Goal: Complete application form: Complete application form

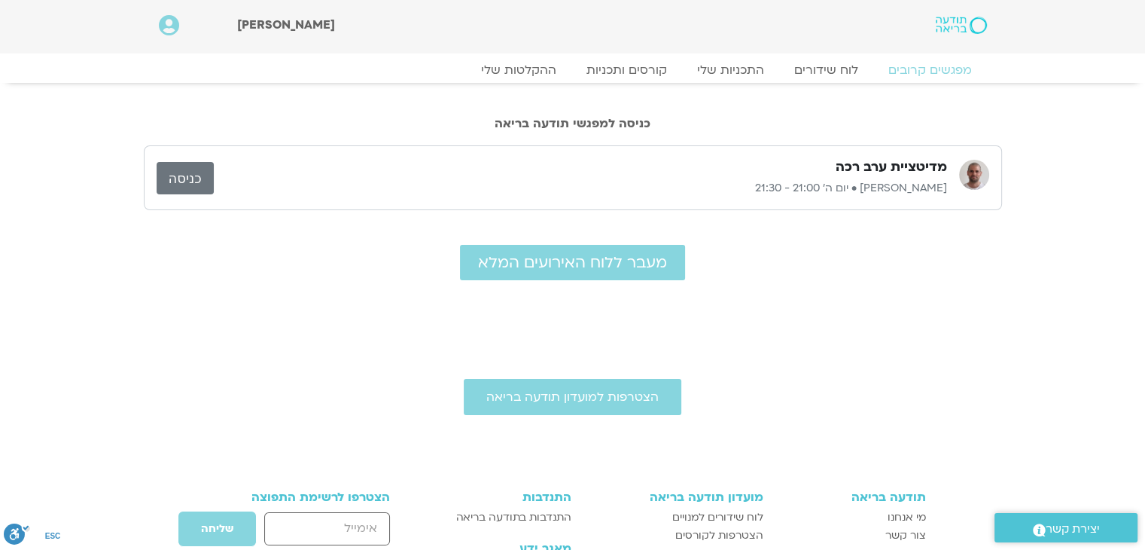
click at [178, 176] on link "כניסה" at bounding box center [185, 178] width 57 height 32
click at [849, 75] on link "לוח שידורים" at bounding box center [826, 70] width 113 height 18
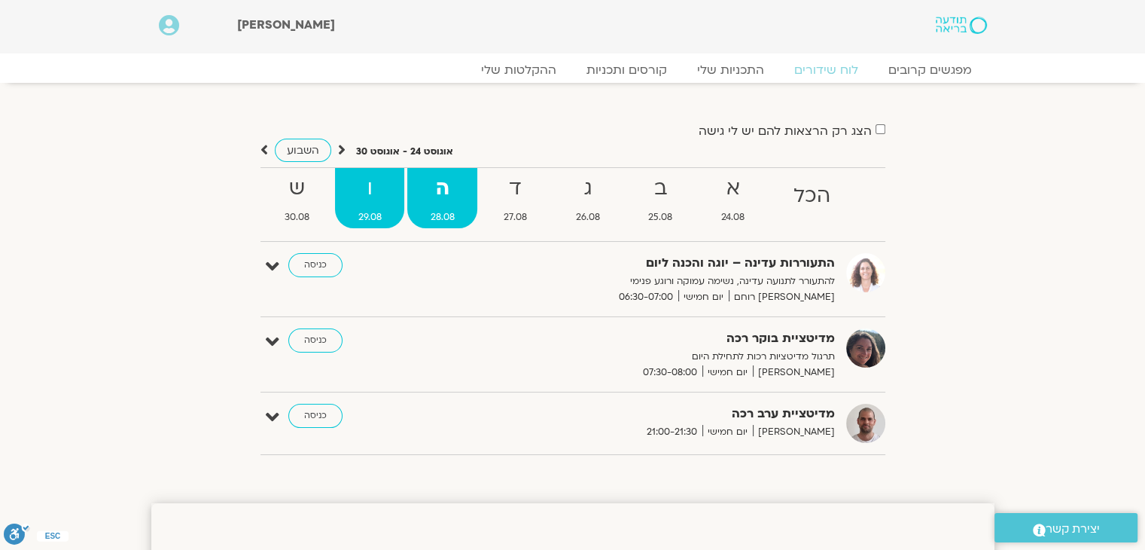
click at [365, 184] on strong "ו" at bounding box center [369, 189] width 69 height 34
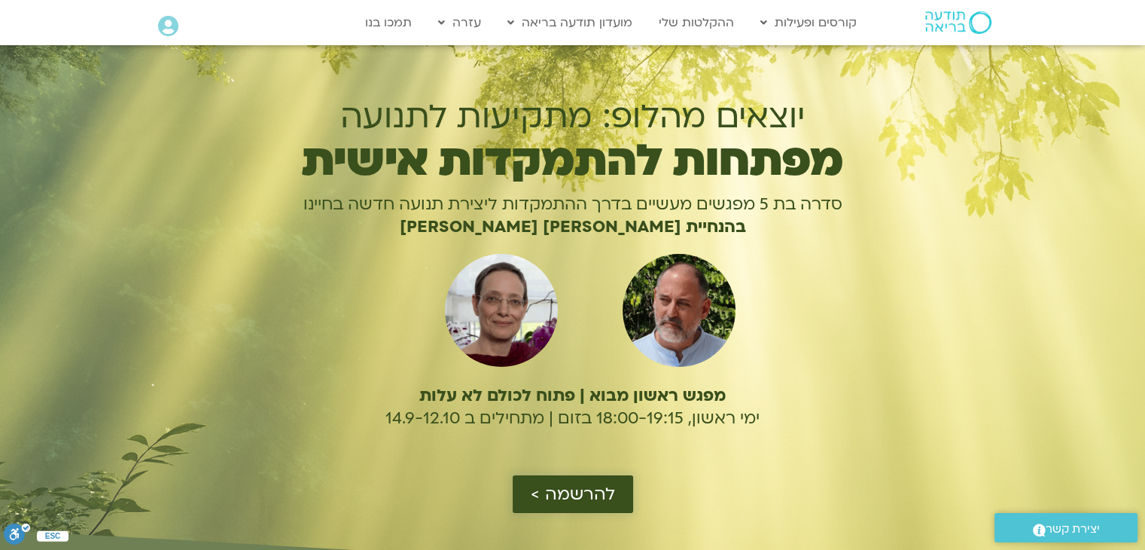
click at [561, 498] on span "להרשמה >" at bounding box center [573, 494] width 84 height 20
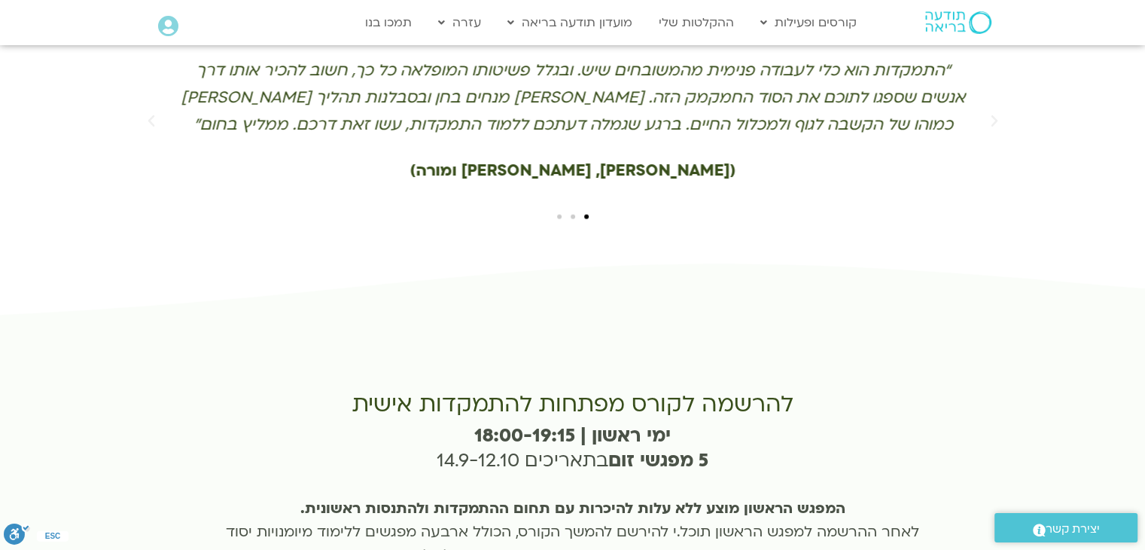
scroll to position [3311, 0]
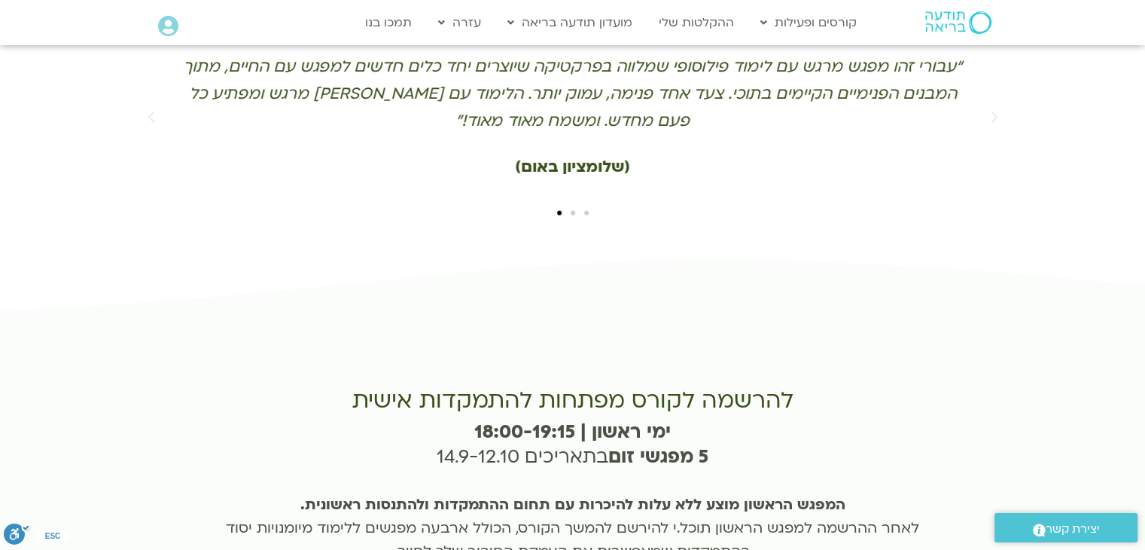
type input "אח'לאס מולא"
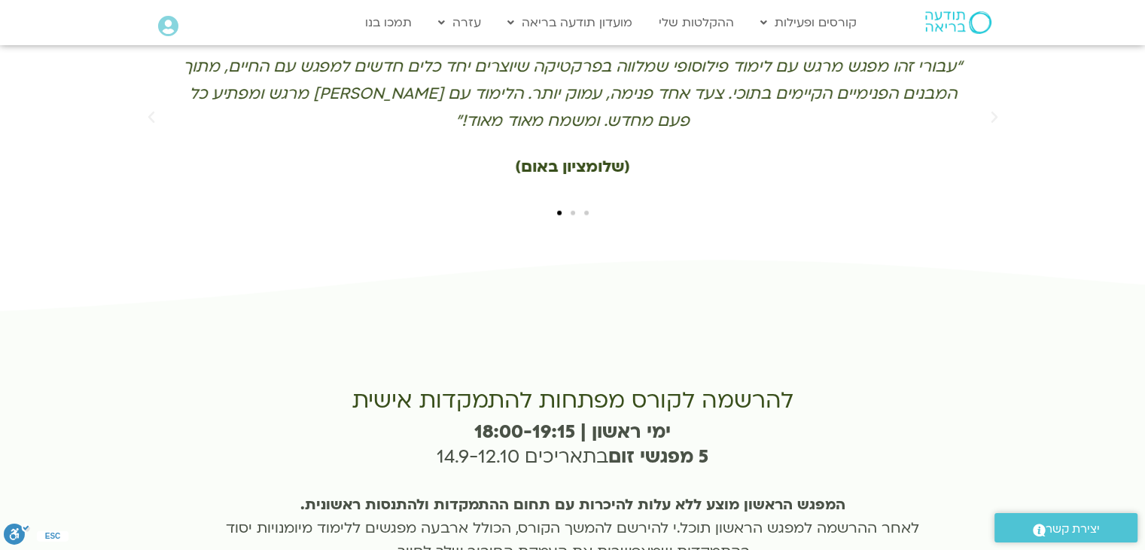
type input "akhlas_mulla@walla.com"
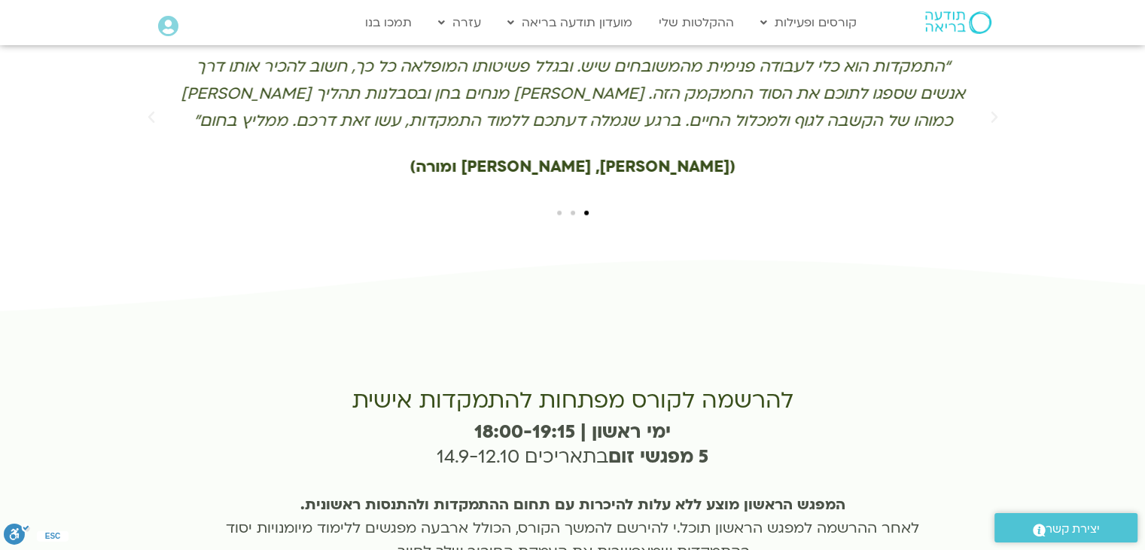
type input "0503005853"
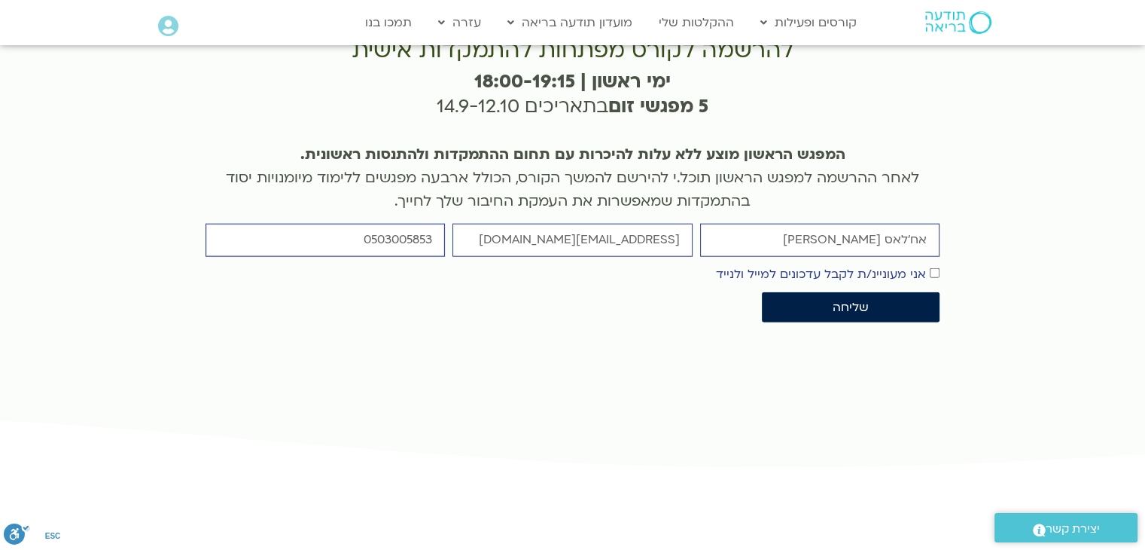
scroll to position [3678, 0]
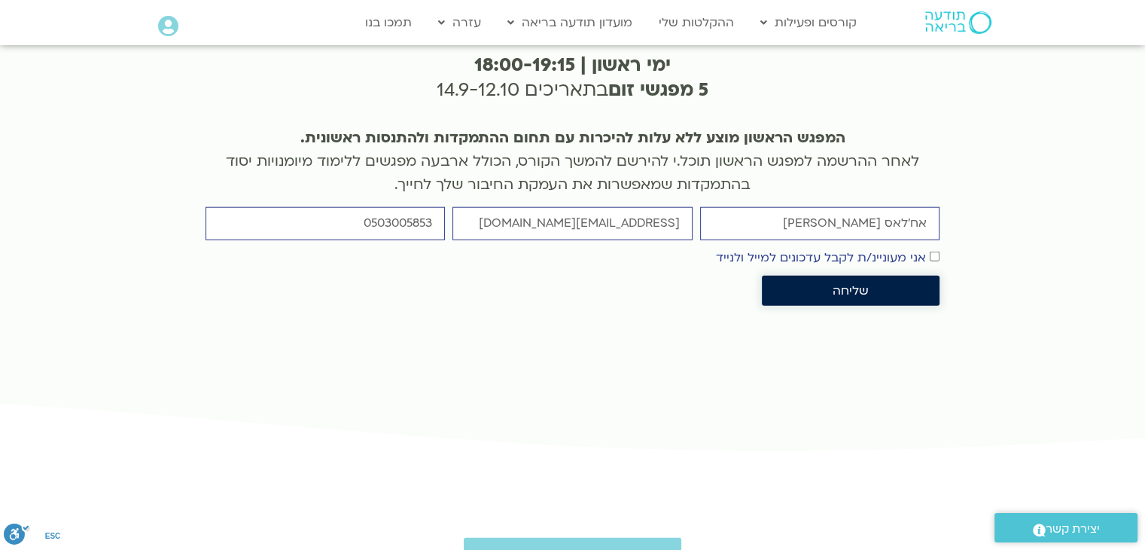
click at [852, 284] on span "שליחה" at bounding box center [851, 291] width 36 height 14
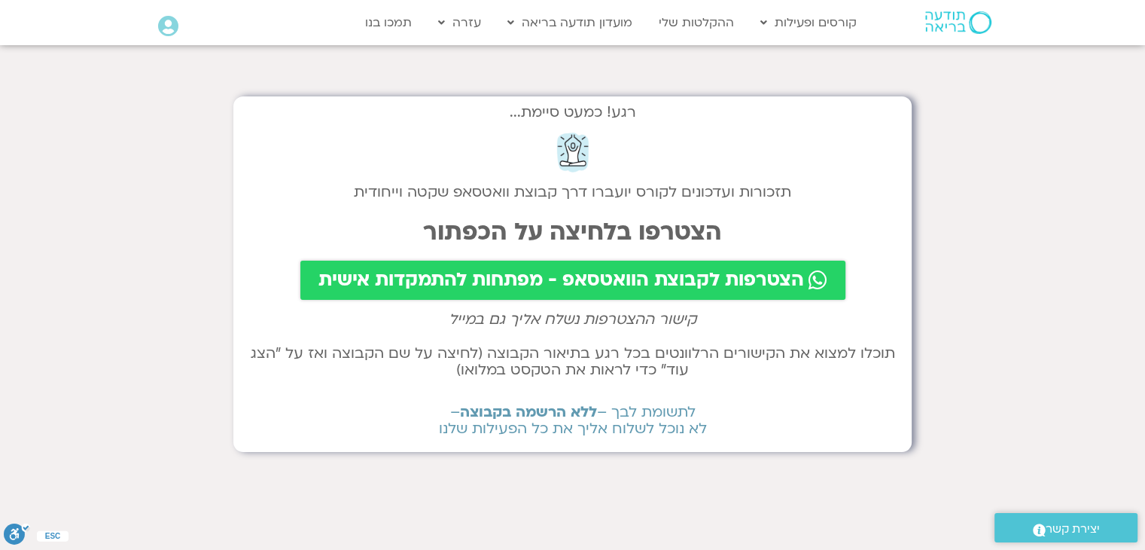
click at [540, 287] on span "הצטרפות לקבוצת הוואטסאפ - מפתחות להתמקדות אישית" at bounding box center [562, 280] width 486 height 21
